Goal: Information Seeking & Learning: Learn about a topic

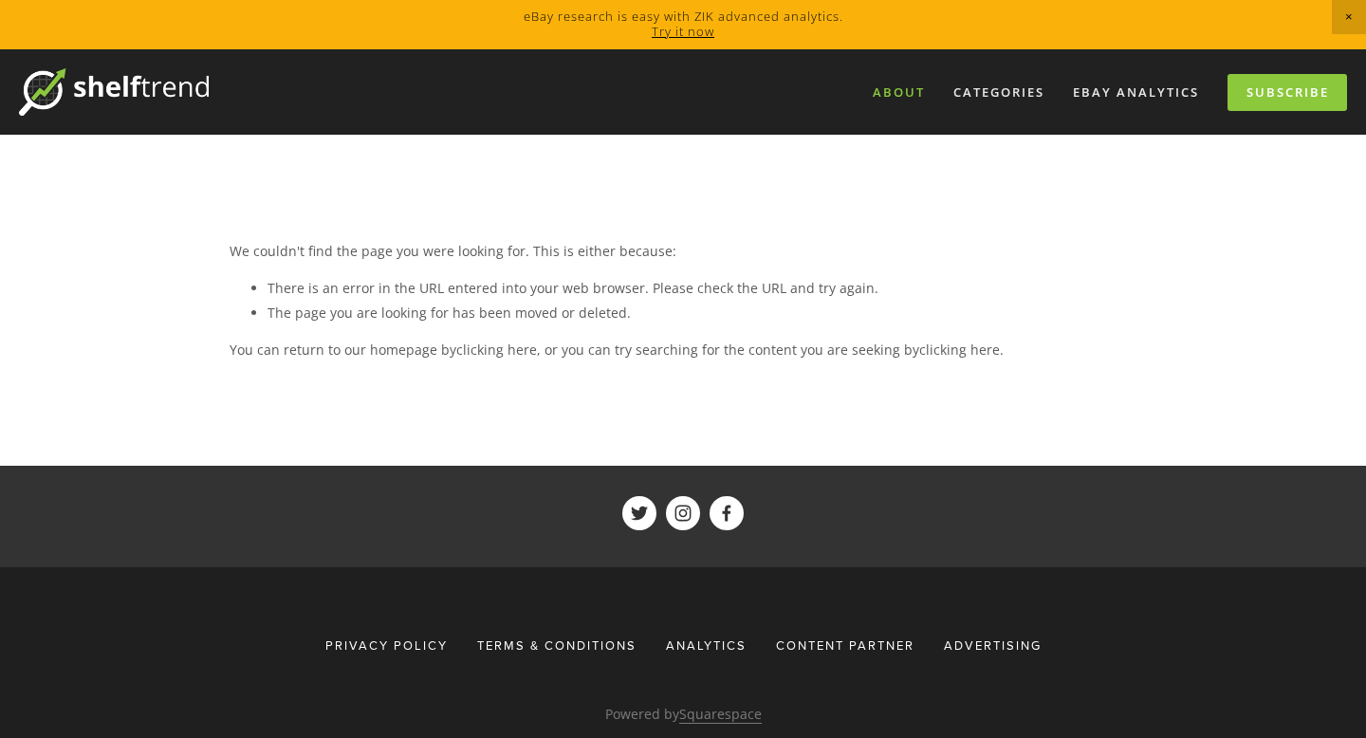
click at [924, 96] on link "About" at bounding box center [898, 92] width 77 height 31
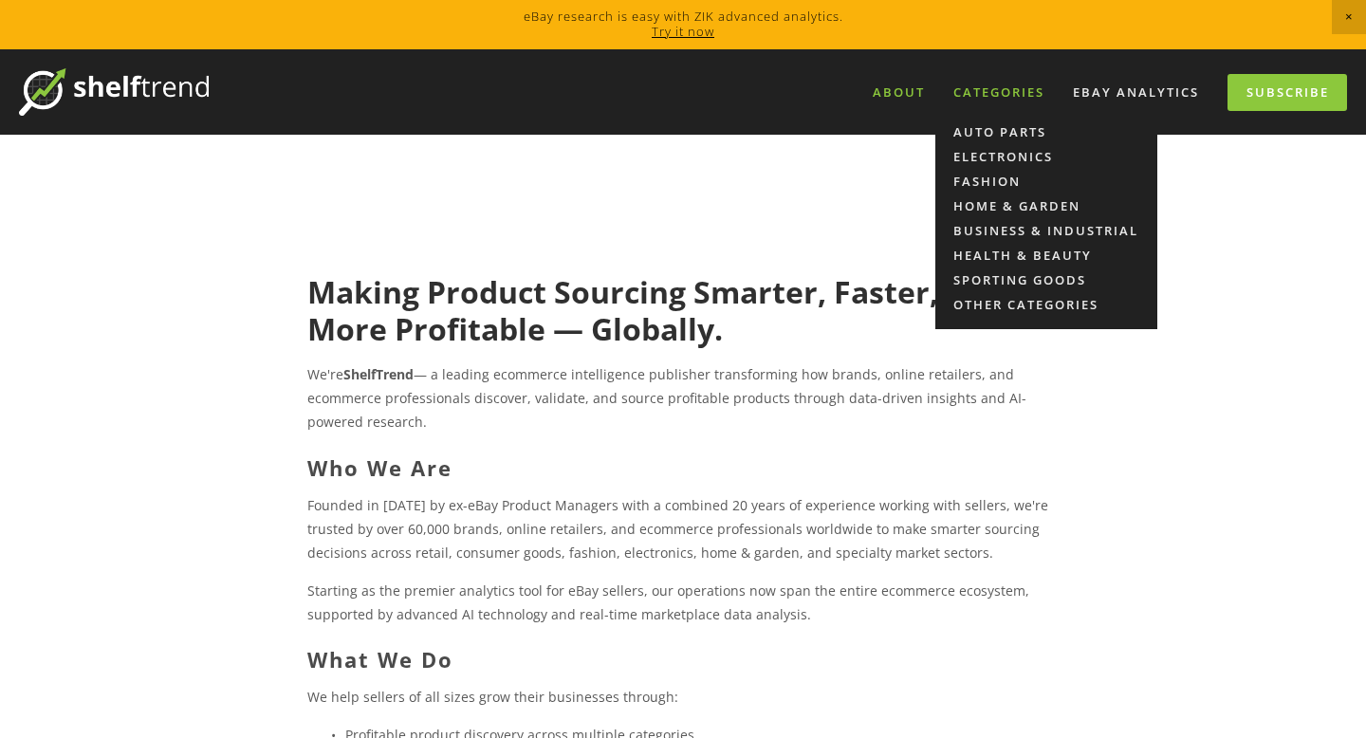
click at [1011, 97] on div "Categories" at bounding box center [999, 92] width 116 height 31
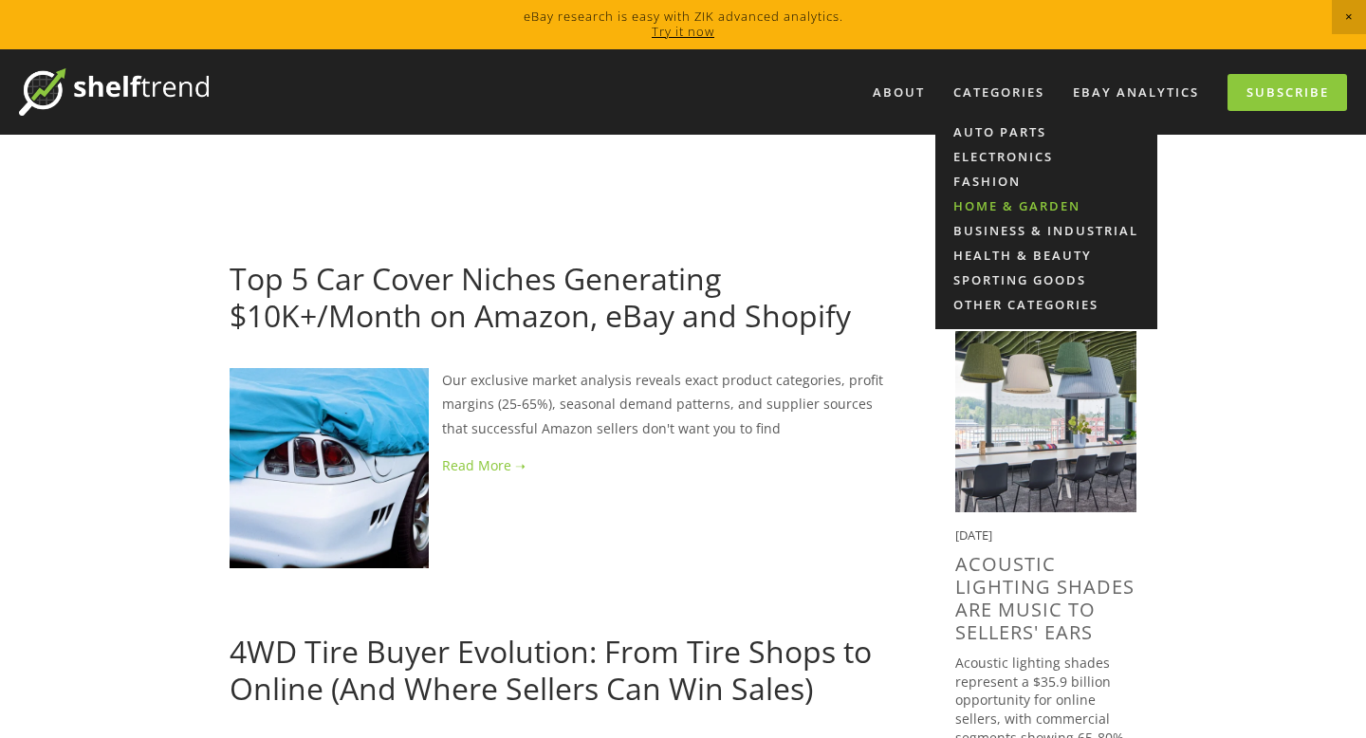
click at [1000, 197] on link "Home & Garden" at bounding box center [1046, 206] width 222 height 25
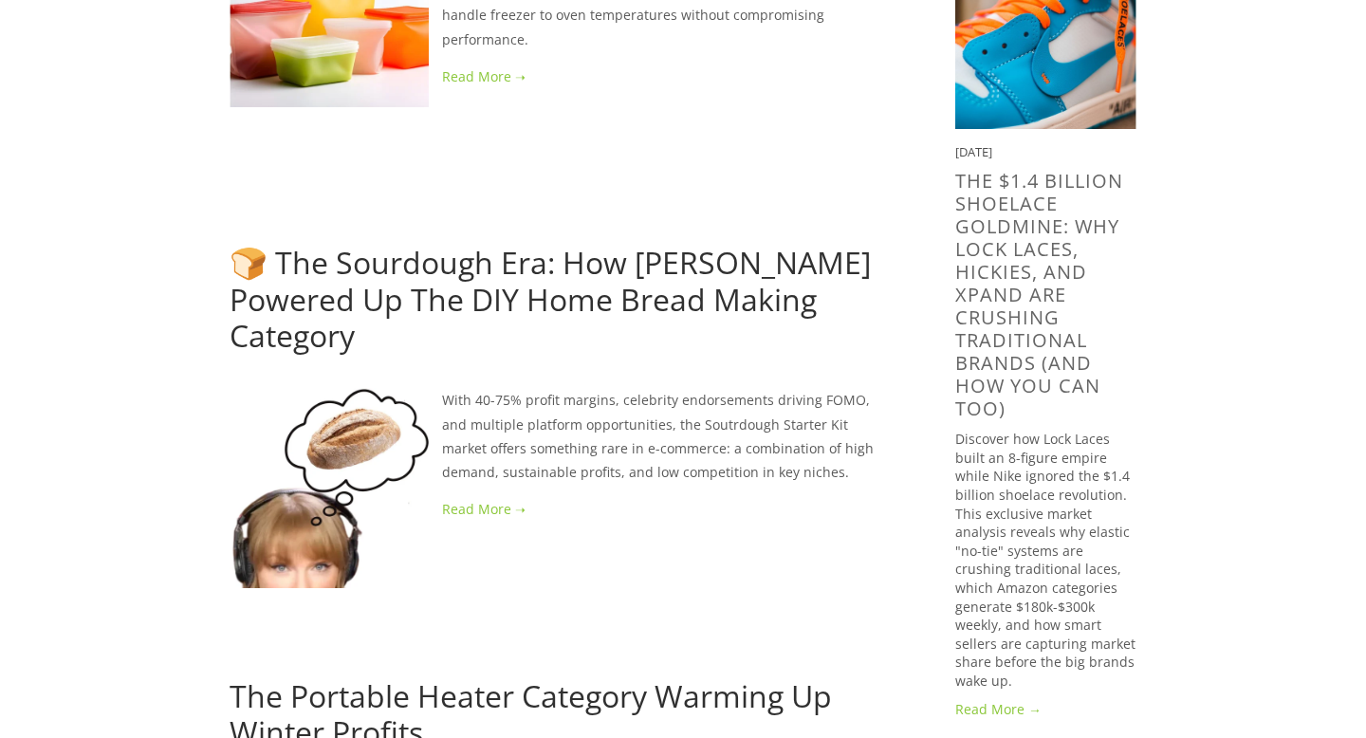
scroll to position [1944, 0]
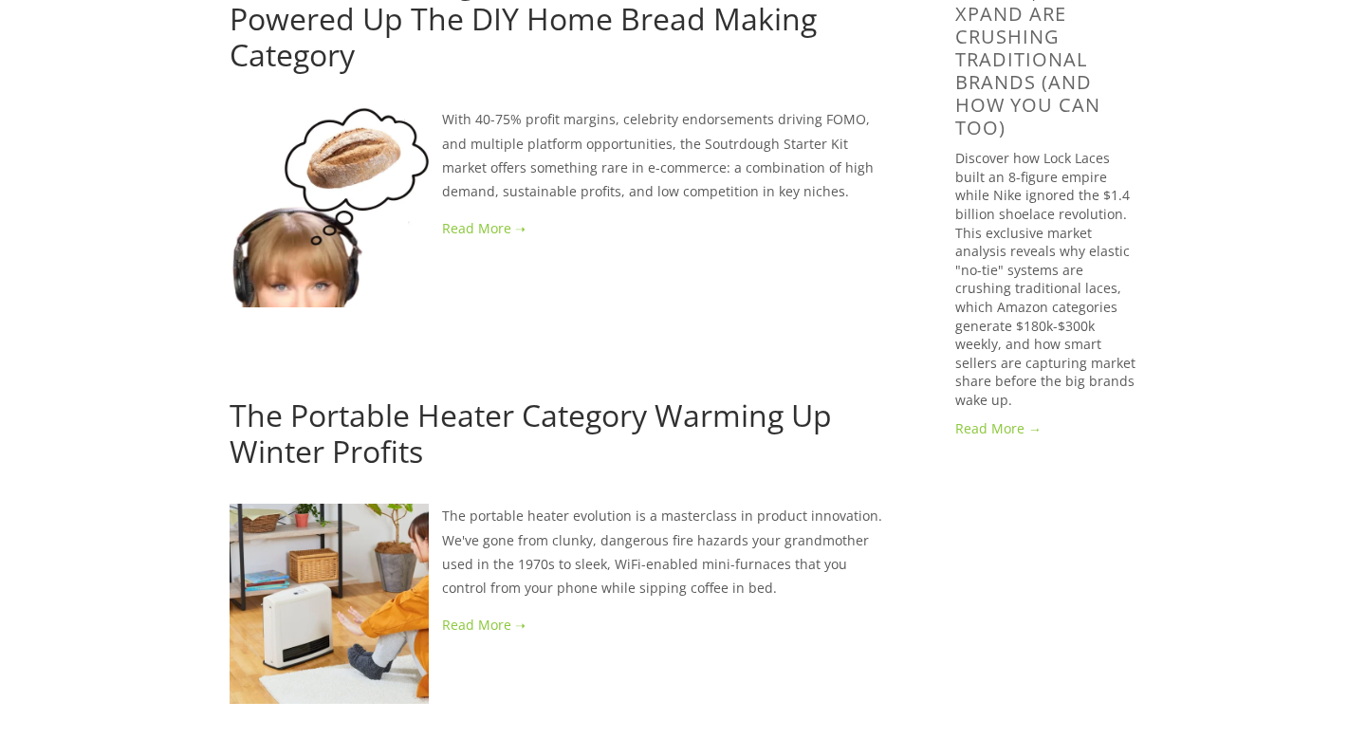
click at [496, 613] on link at bounding box center [562, 625] width 665 height 24
